Goal: Task Accomplishment & Management: Manage account settings

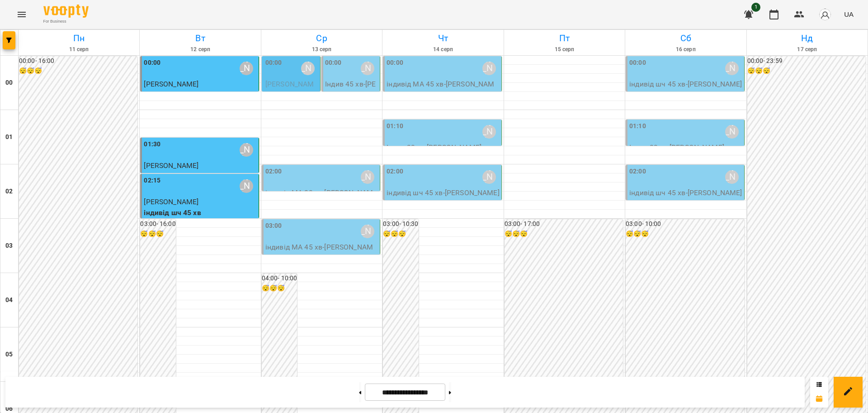
scroll to position [987, 0]
click at [21, 9] on icon "Menu" at bounding box center [21, 14] width 11 height 11
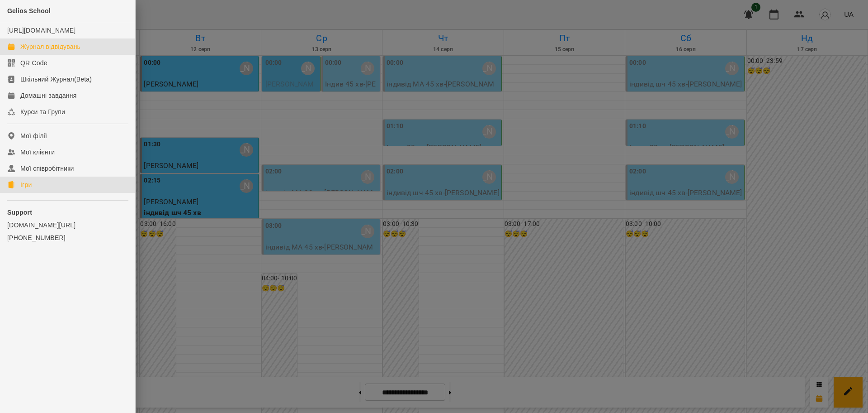
click at [26, 189] on div "Ігри" at bounding box center [25, 184] width 11 height 9
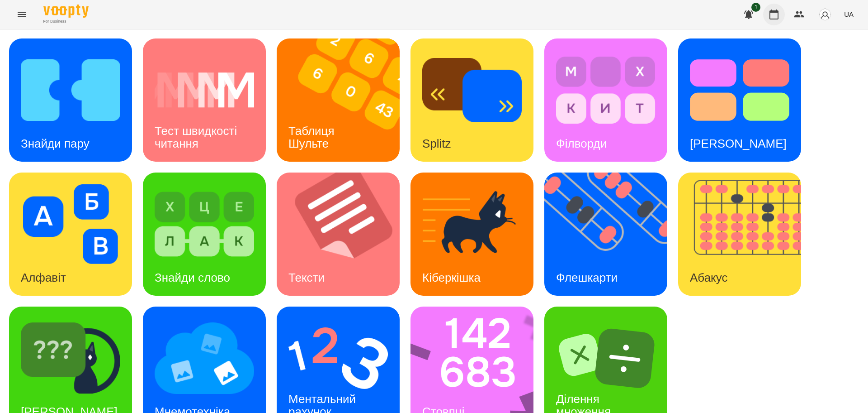
click at [779, 18] on icon "button" at bounding box center [774, 14] width 9 height 10
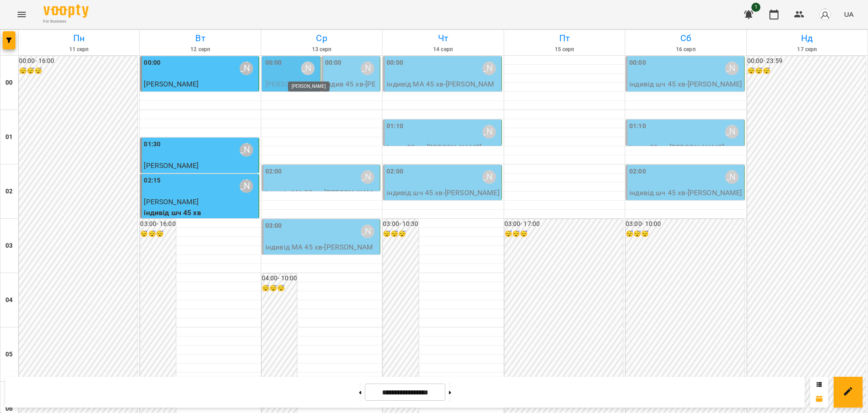
click at [301, 71] on div "[PERSON_NAME]" at bounding box center [308, 69] width 14 height 14
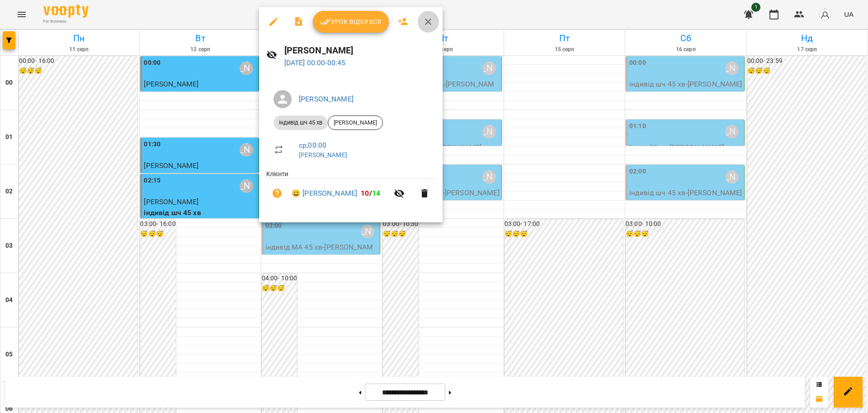
click at [429, 22] on icon "button" at bounding box center [428, 21] width 11 height 11
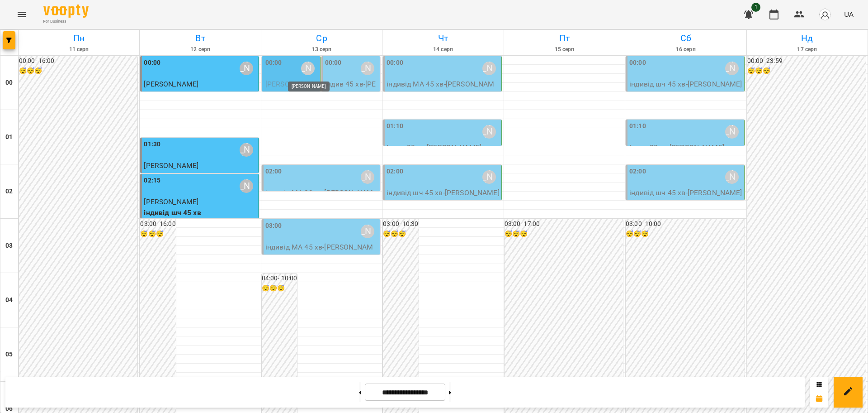
click at [303, 68] on div "[PERSON_NAME]" at bounding box center [308, 69] width 14 height 14
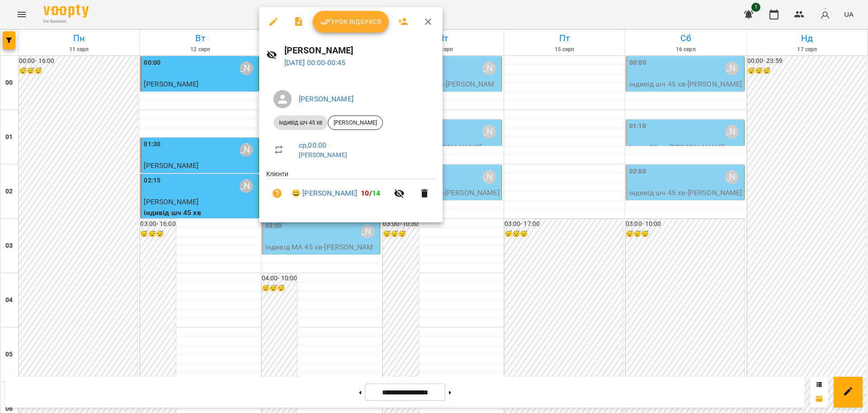
click at [266, 16] on button "button" at bounding box center [274, 22] width 22 height 22
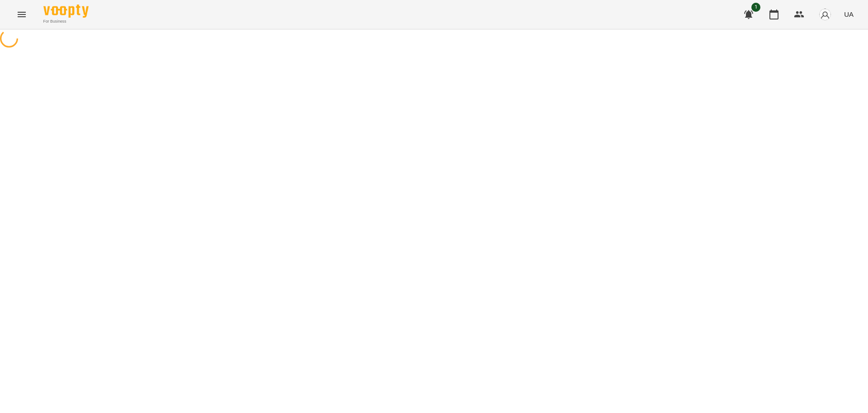
select select "**********"
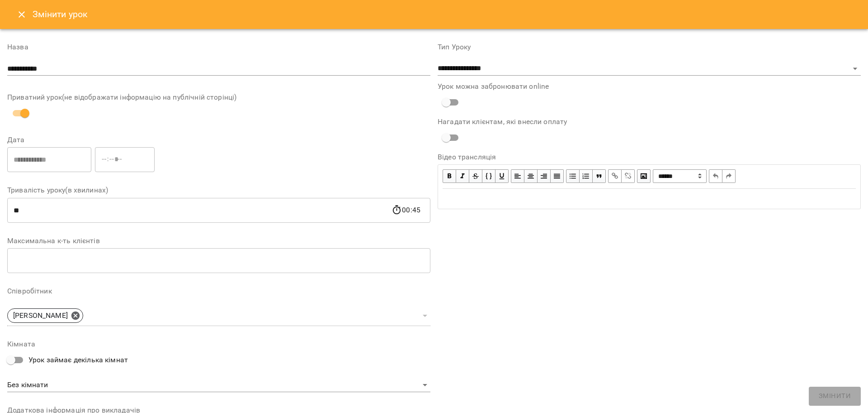
click at [24, 13] on icon "Close" at bounding box center [21, 14] width 11 height 11
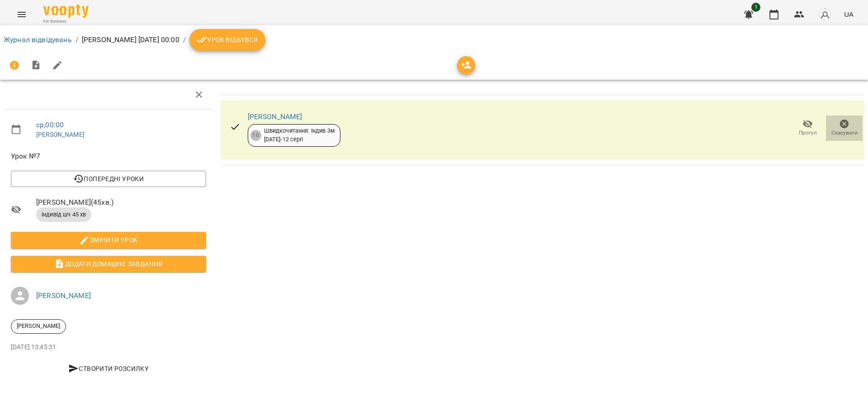
click at [840, 123] on icon "button" at bounding box center [844, 123] width 9 height 9
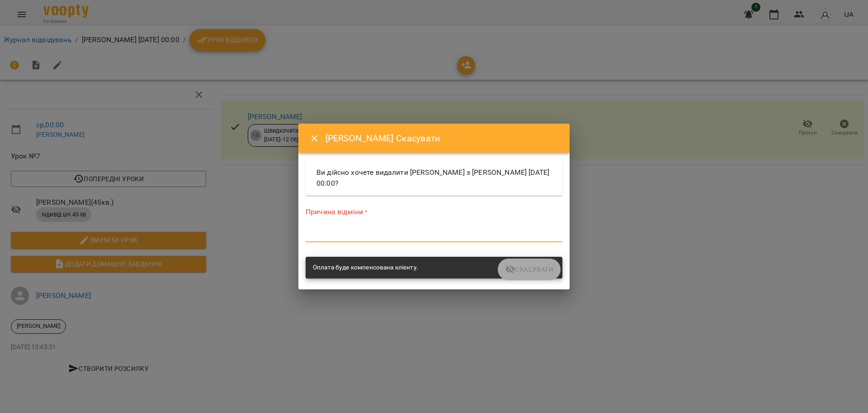
click at [422, 230] on textarea at bounding box center [434, 234] width 257 height 9
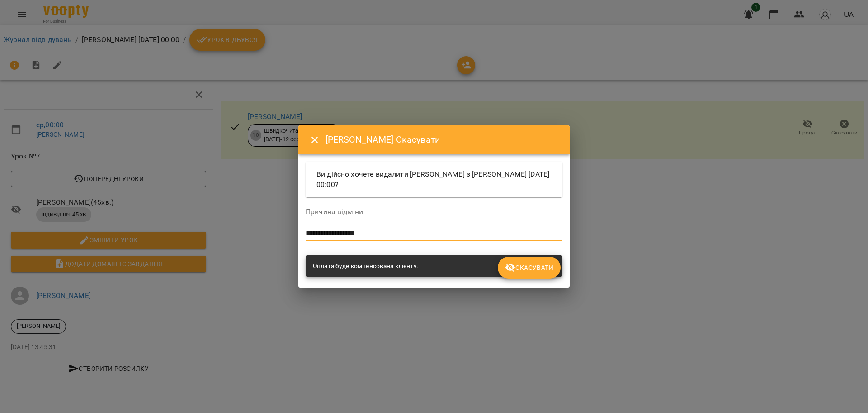
type textarea "**********"
drag, startPoint x: 546, startPoint y: 270, endPoint x: 510, endPoint y: 256, distance: 39.4
click at [546, 270] on span "Скасувати" at bounding box center [529, 267] width 48 height 11
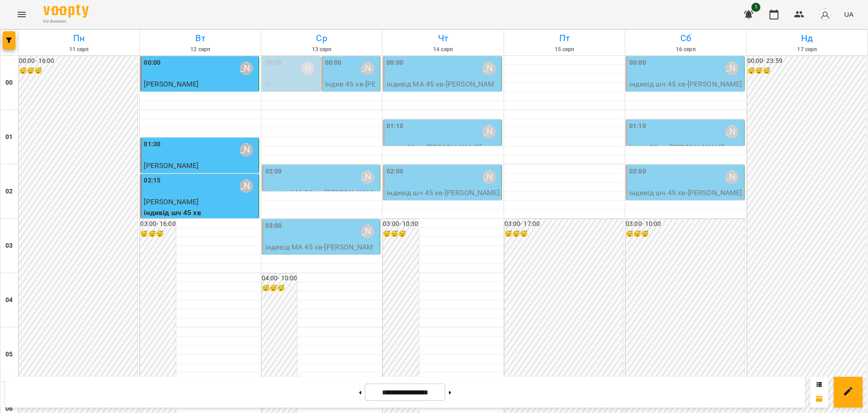
scroll to position [226, 0]
drag, startPoint x: 464, startPoint y: 394, endPoint x: 361, endPoint y: 272, distance: 159.9
click at [451, 394] on button at bounding box center [450, 392] width 2 height 20
type input "**********"
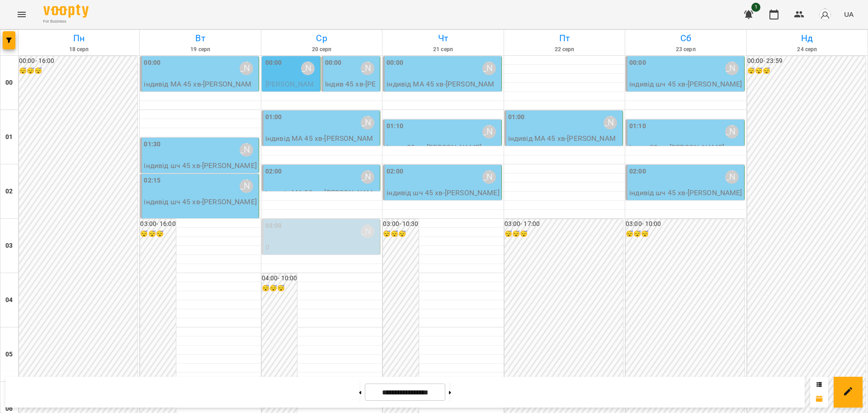
scroll to position [0, 0]
click at [303, 69] on div "[PERSON_NAME]" at bounding box center [308, 69] width 14 height 14
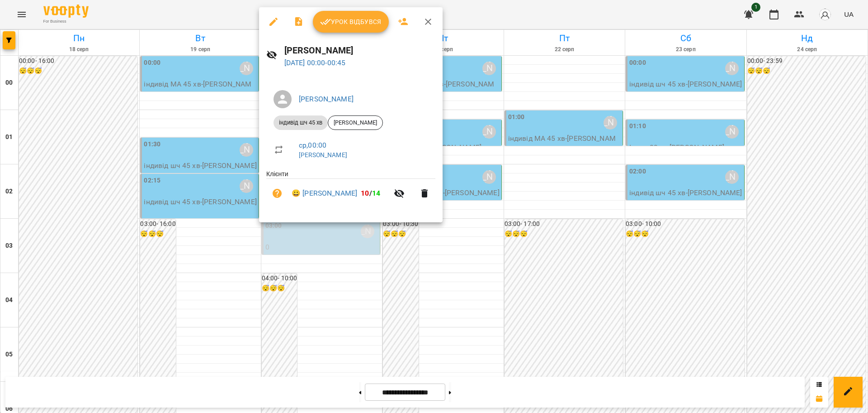
click at [273, 20] on icon "button" at bounding box center [274, 22] width 8 height 8
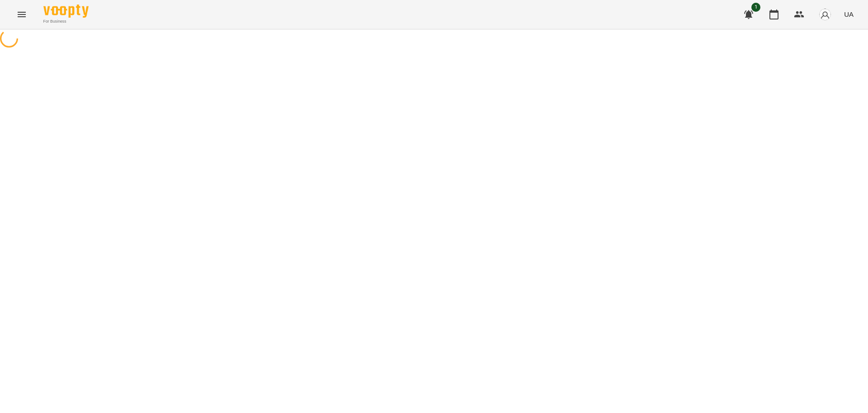
select select "**********"
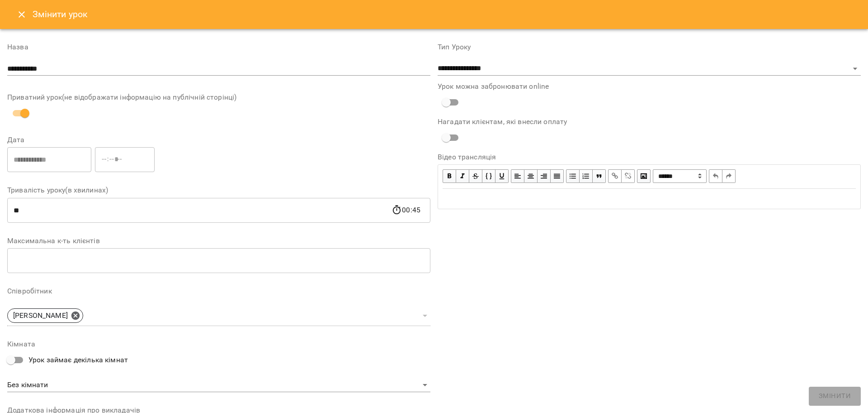
click at [19, 15] on icon "Close" at bounding box center [21, 14] width 11 height 11
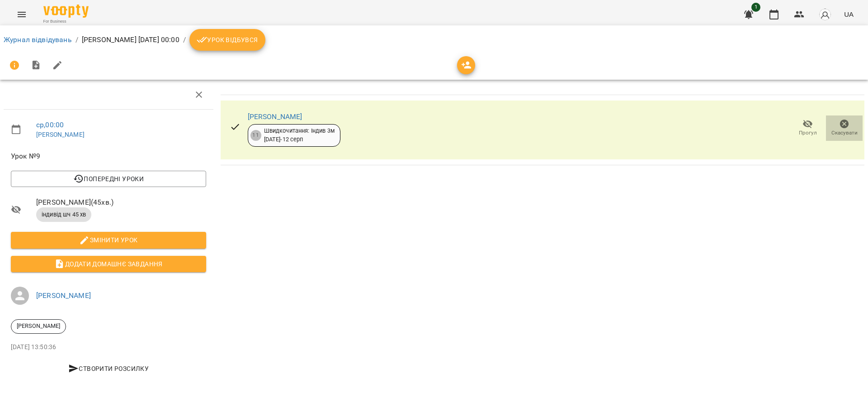
click at [843, 123] on icon "button" at bounding box center [844, 123] width 9 height 9
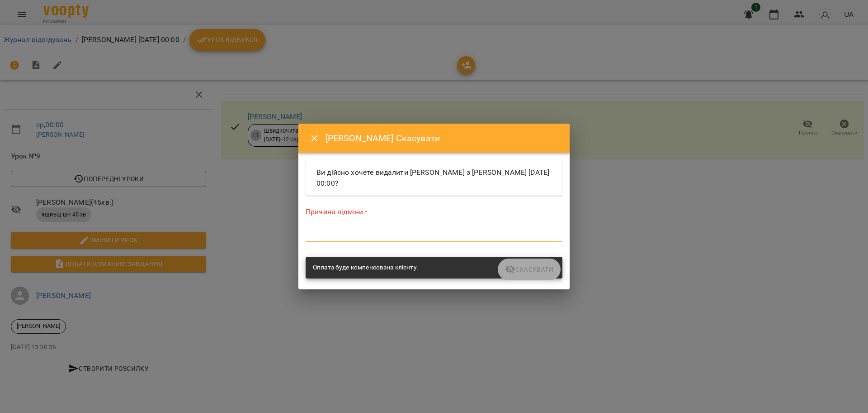
click at [358, 238] on textarea at bounding box center [434, 234] width 257 height 9
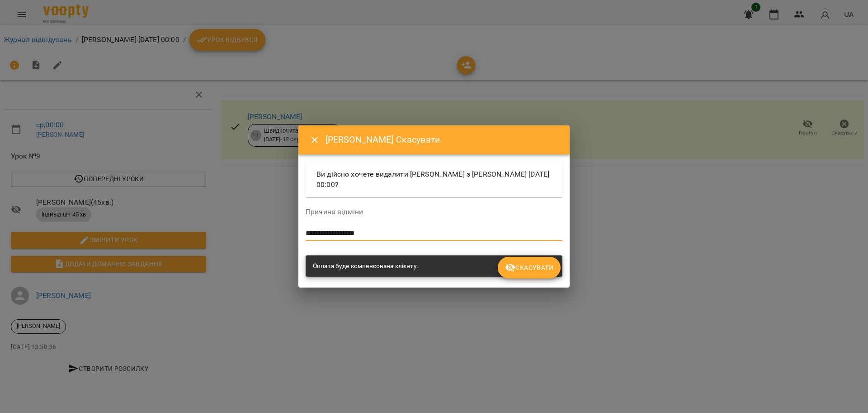
type textarea "**********"
click at [549, 264] on span "Скасувати" at bounding box center [529, 267] width 48 height 11
